Goal: Task Accomplishment & Management: Manage account settings

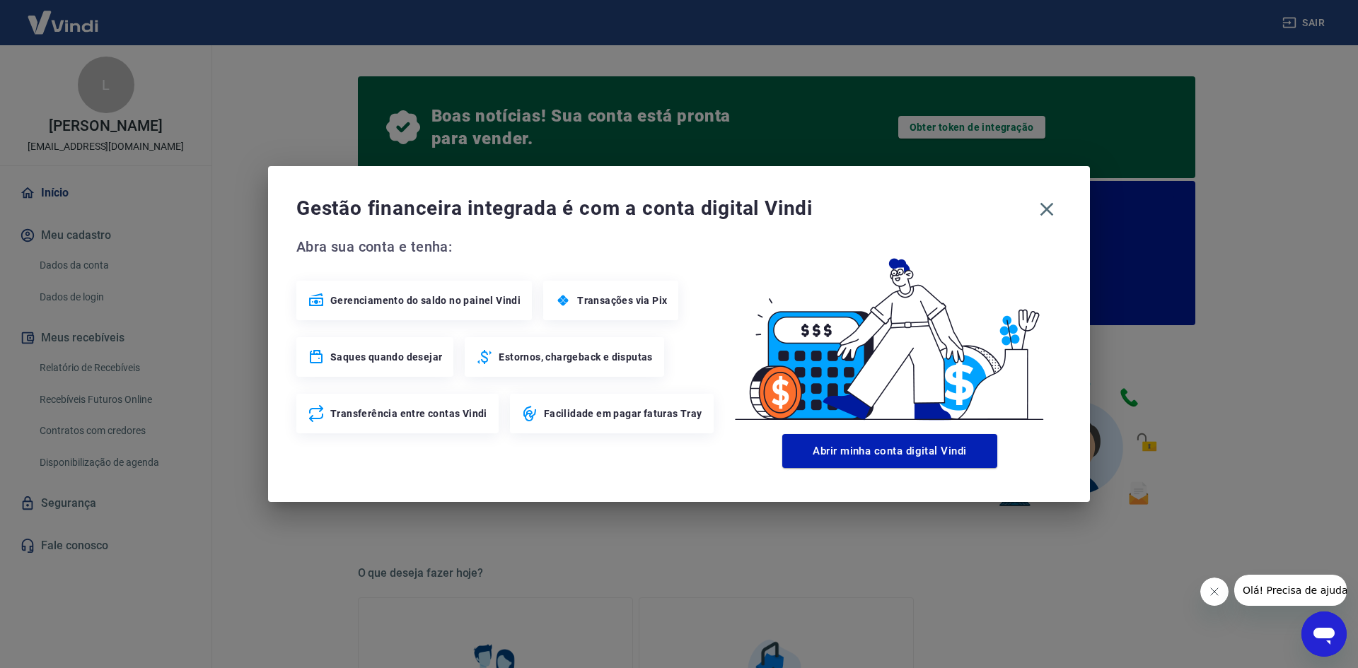
click at [648, 415] on span "Facilidade em pagar faturas Tray" at bounding box center [623, 414] width 158 height 14
click at [1044, 214] on icon "button" at bounding box center [1047, 209] width 23 height 23
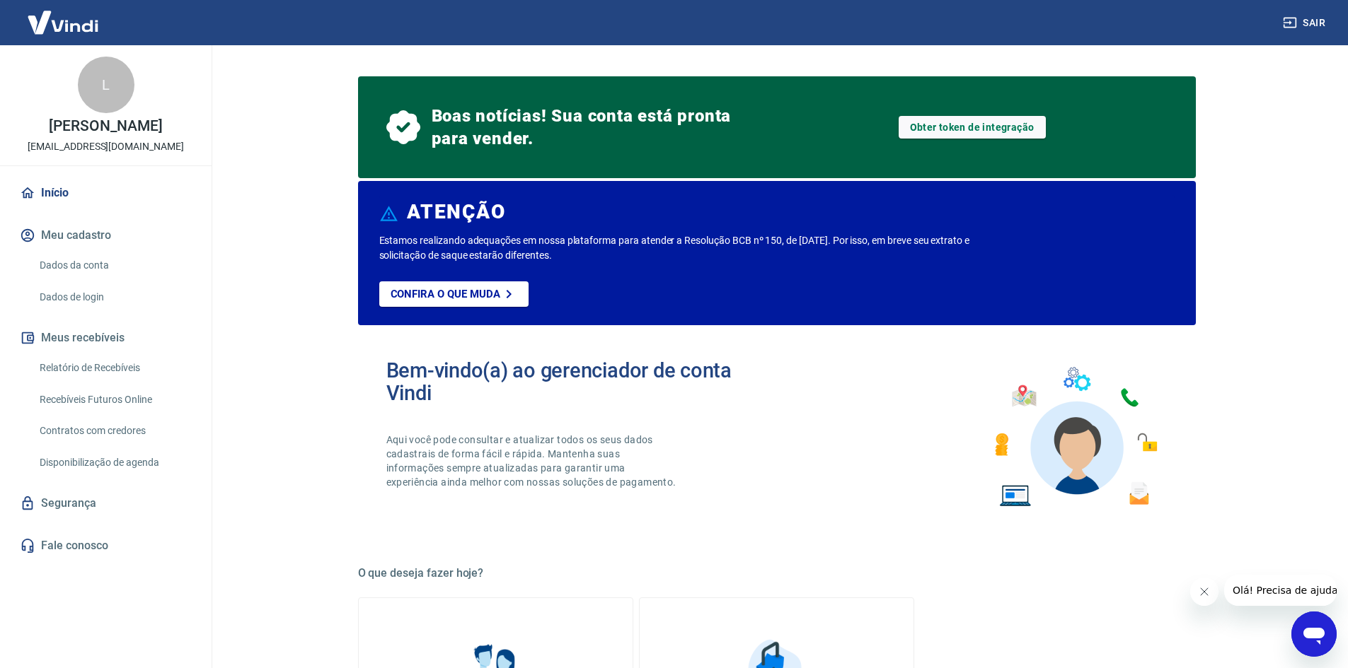
click at [103, 196] on link "Início" at bounding box center [106, 193] width 178 height 31
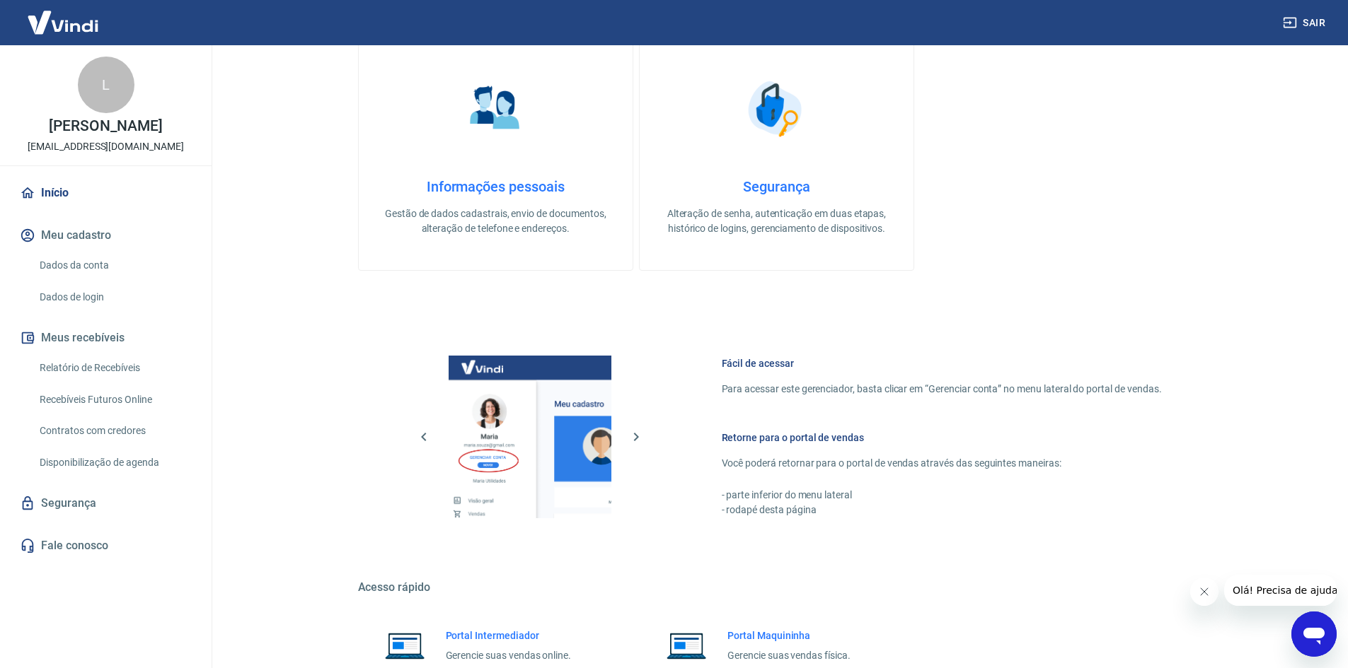
scroll to position [332, 0]
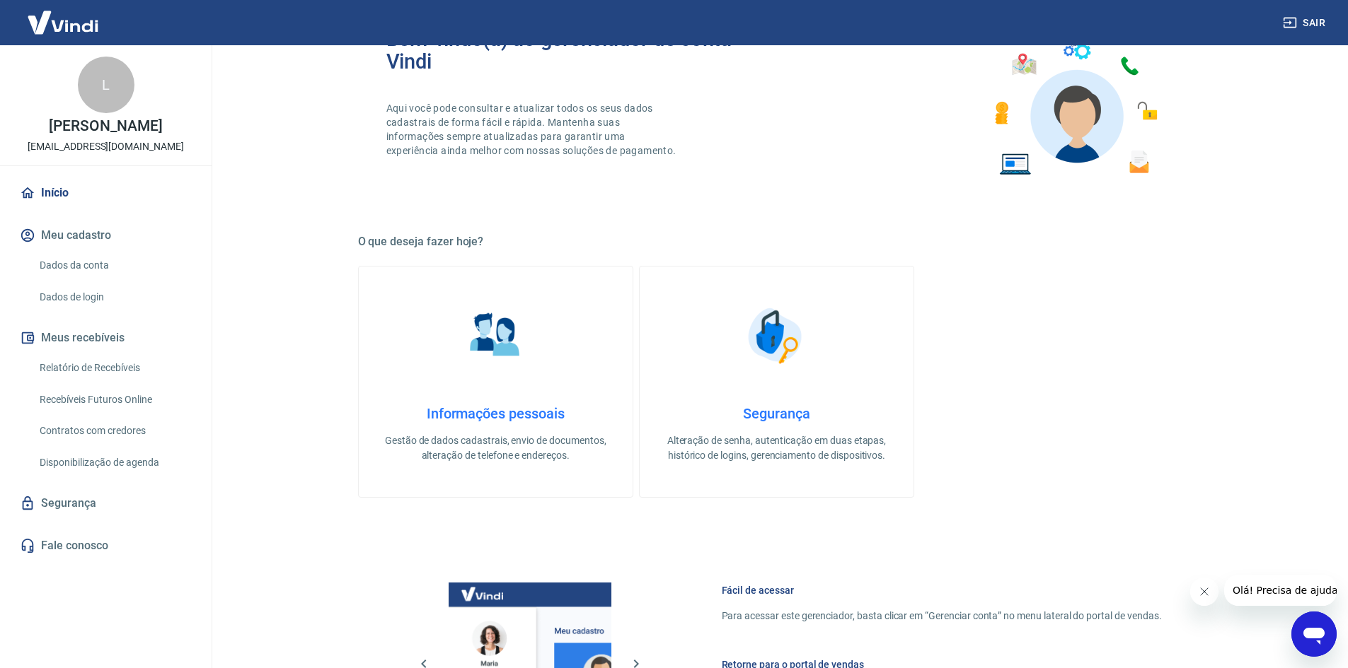
click at [412, 396] on link "Informações pessoais Gestão de dados cadastrais, envio de documentos, alteração…" at bounding box center [495, 382] width 275 height 232
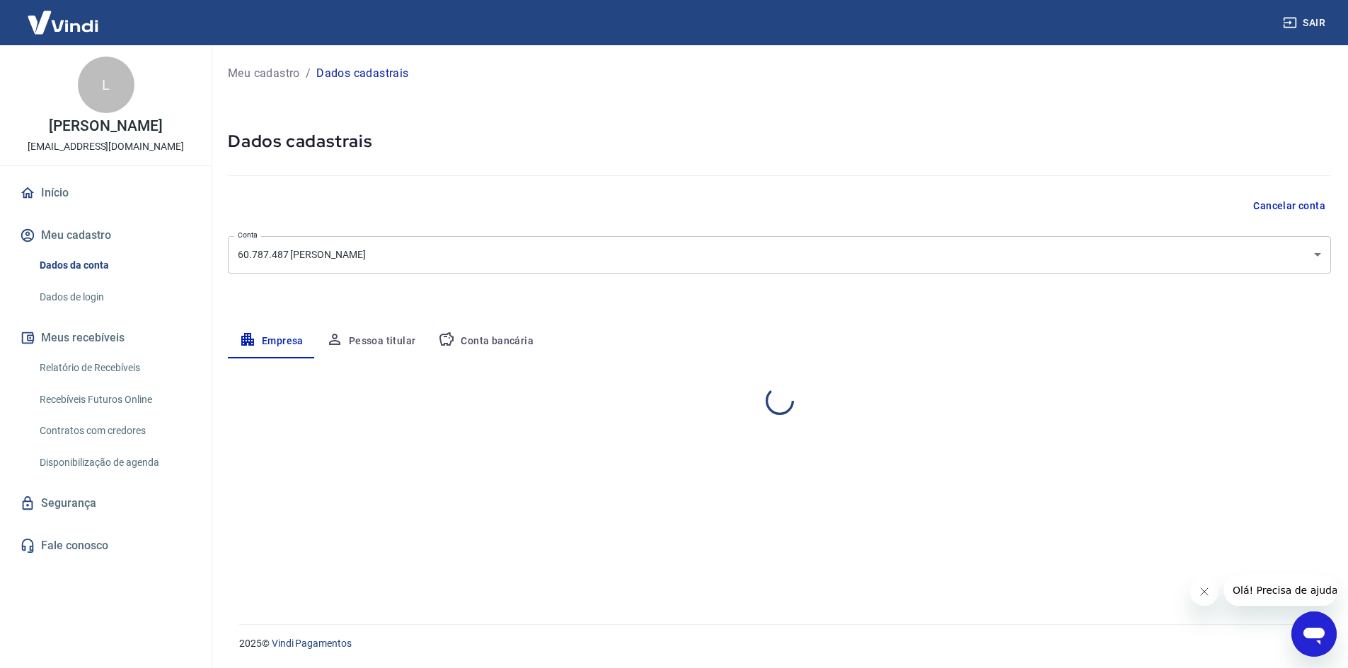
select select "SP"
select select "business"
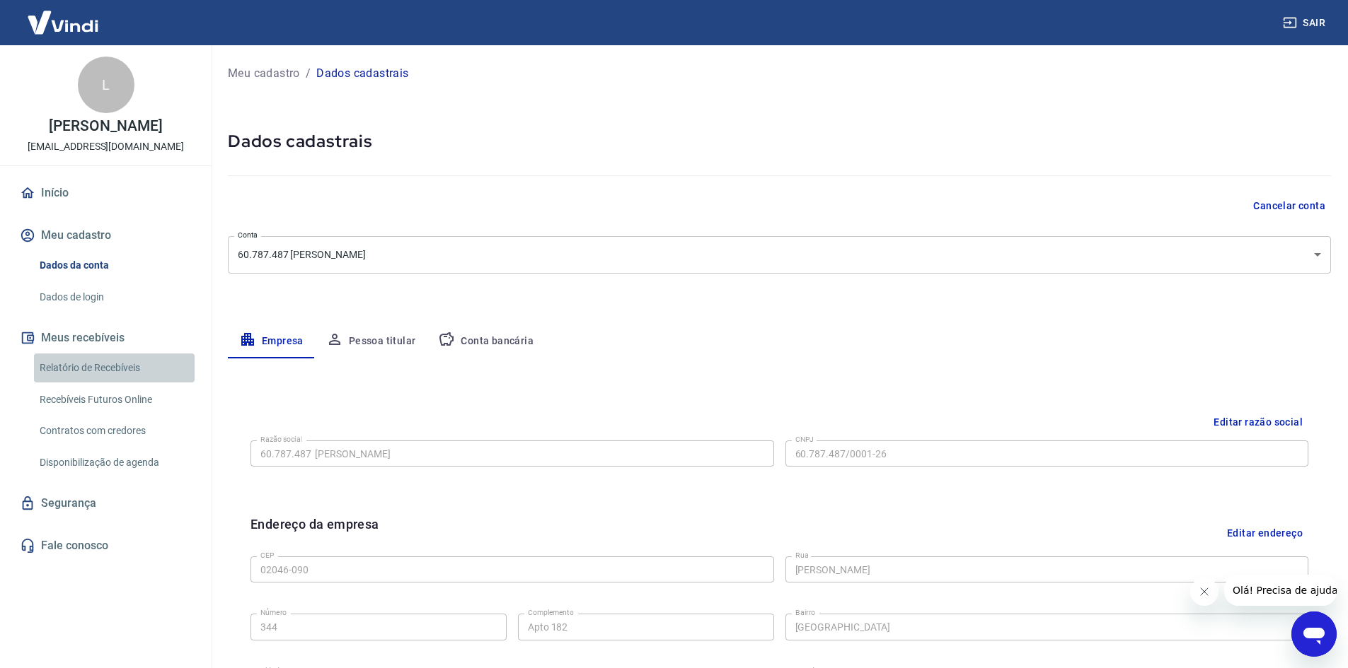
click at [112, 372] on link "Relatório de Recebíveis" at bounding box center [114, 368] width 161 height 29
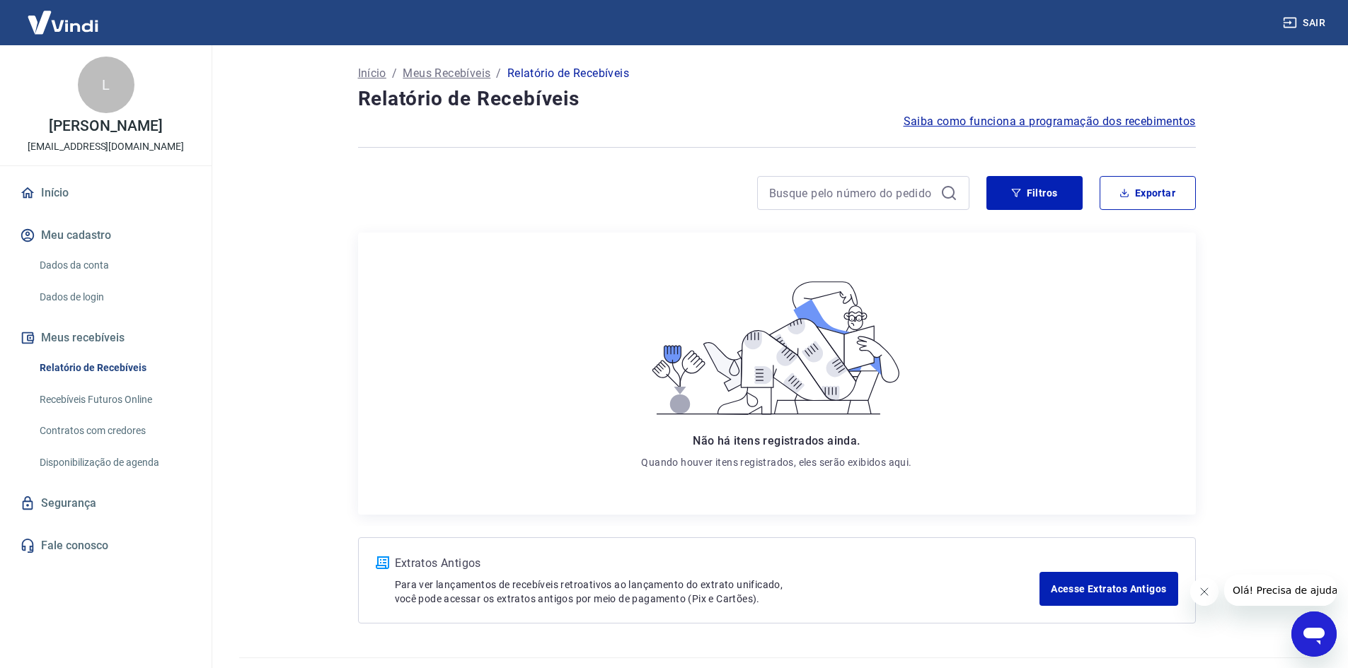
click at [117, 403] on link "Recebíveis Futuros Online" at bounding box center [114, 400] width 161 height 29
click at [132, 437] on link "Contratos com credores" at bounding box center [114, 431] width 161 height 29
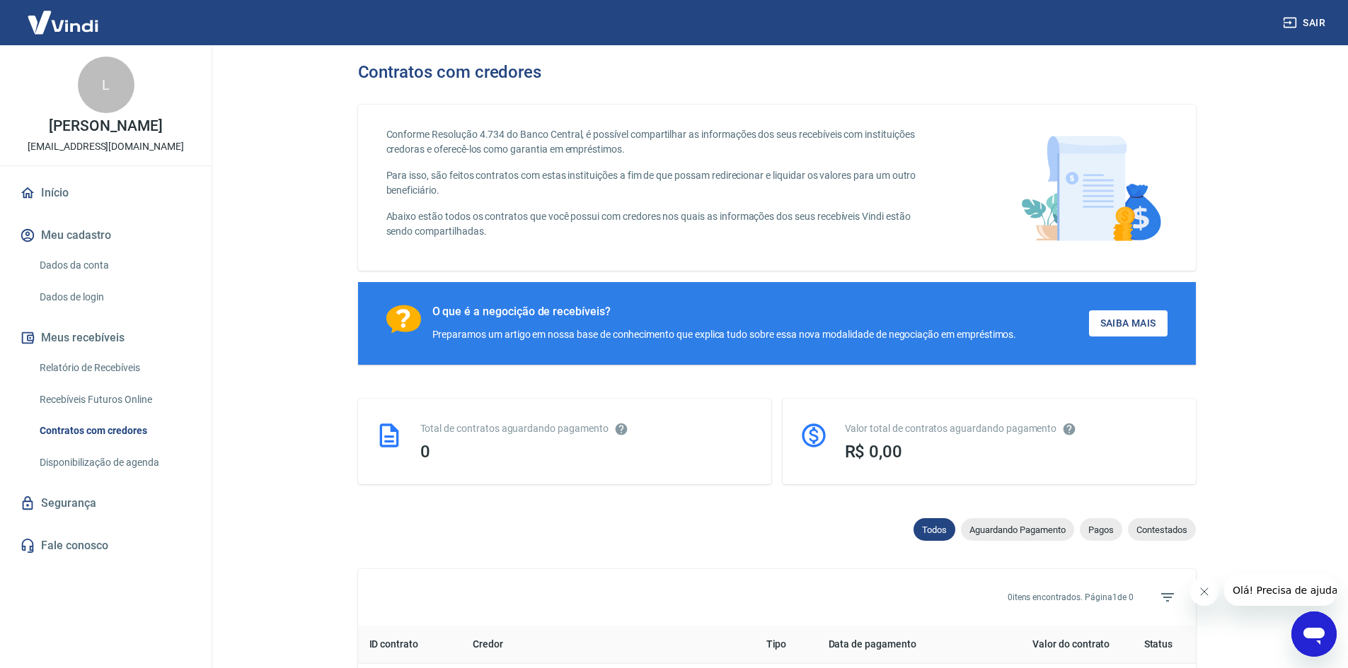
click at [133, 462] on link "Disponibilização de agenda" at bounding box center [114, 462] width 161 height 29
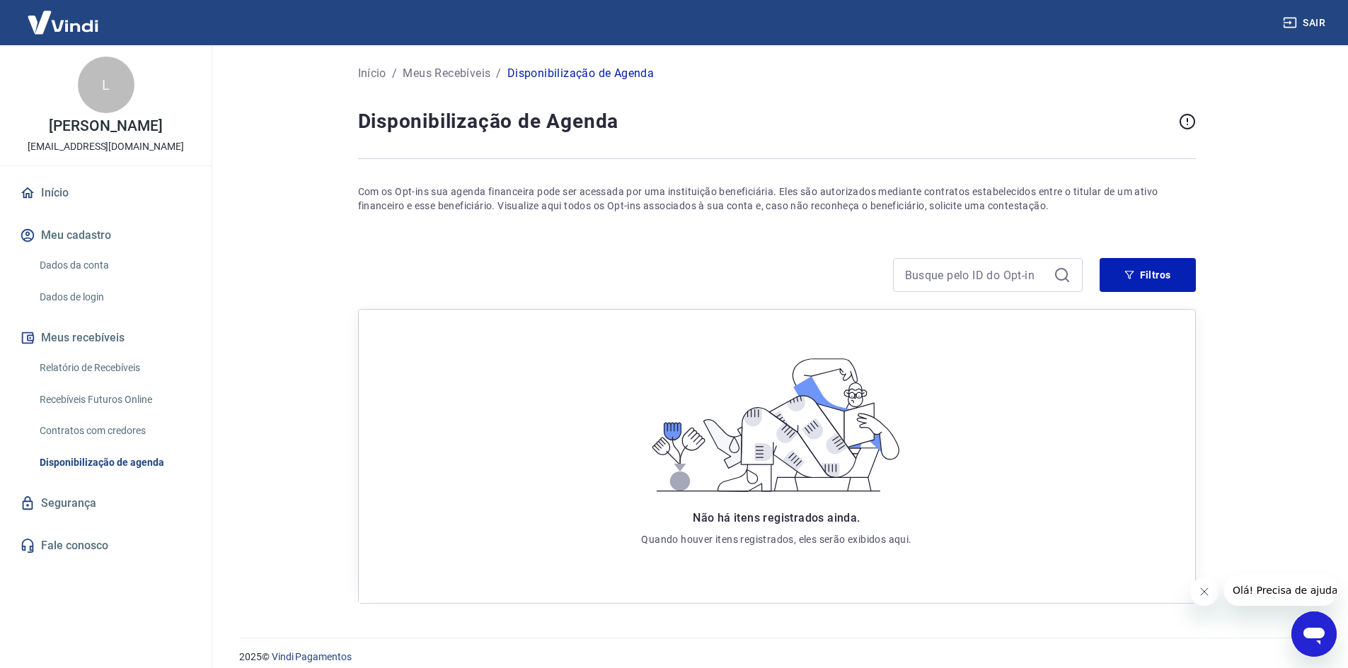
click at [116, 386] on link "Recebíveis Futuros Online" at bounding box center [114, 400] width 161 height 29
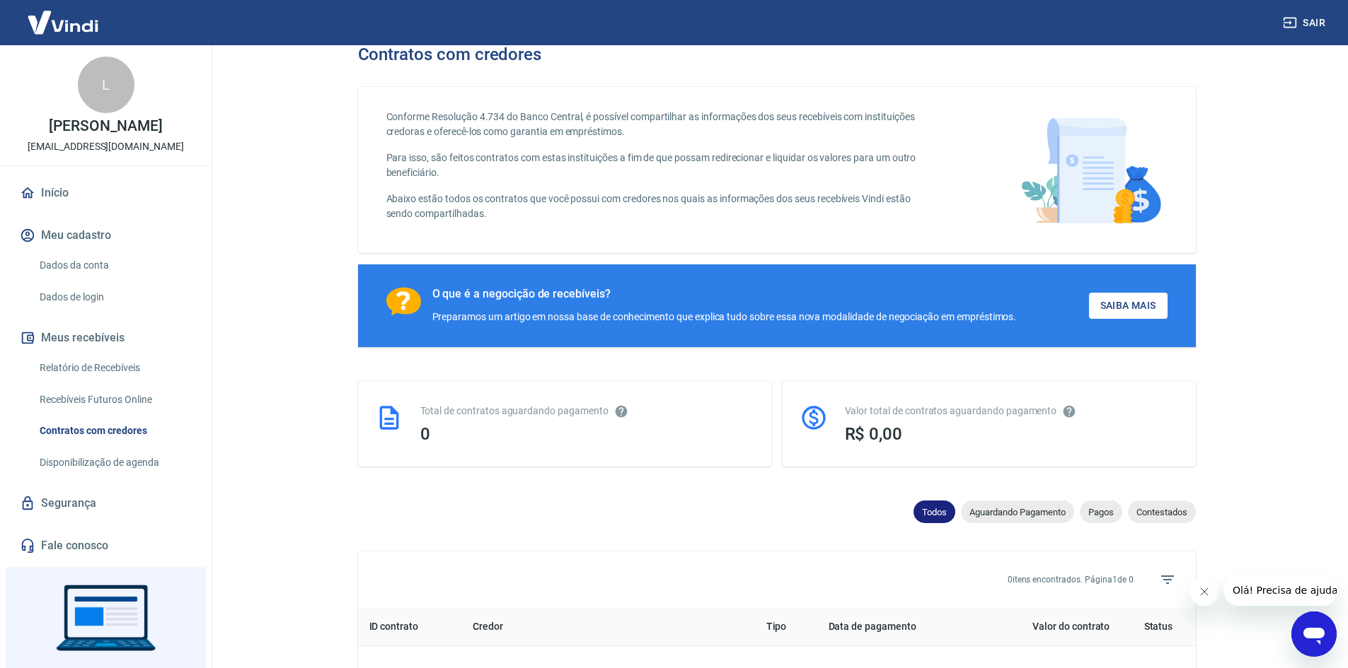
scroll to position [6, 0]
